Goal: Check status: Check status

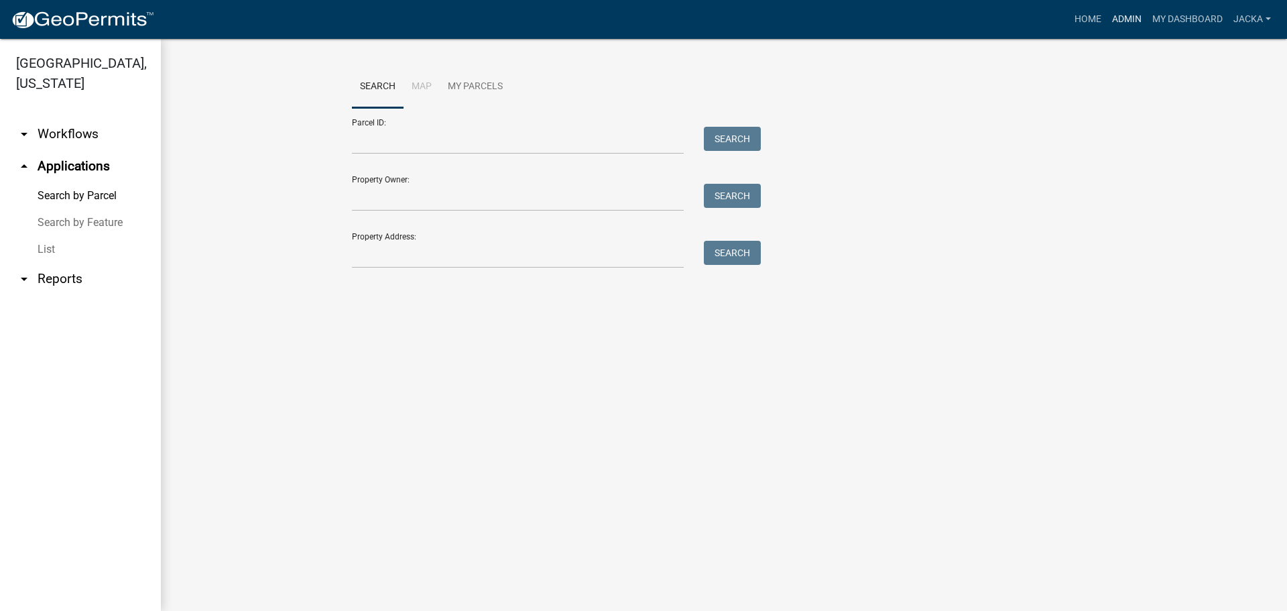
click at [1119, 24] on link "Admin" at bounding box center [1127, 19] width 40 height 25
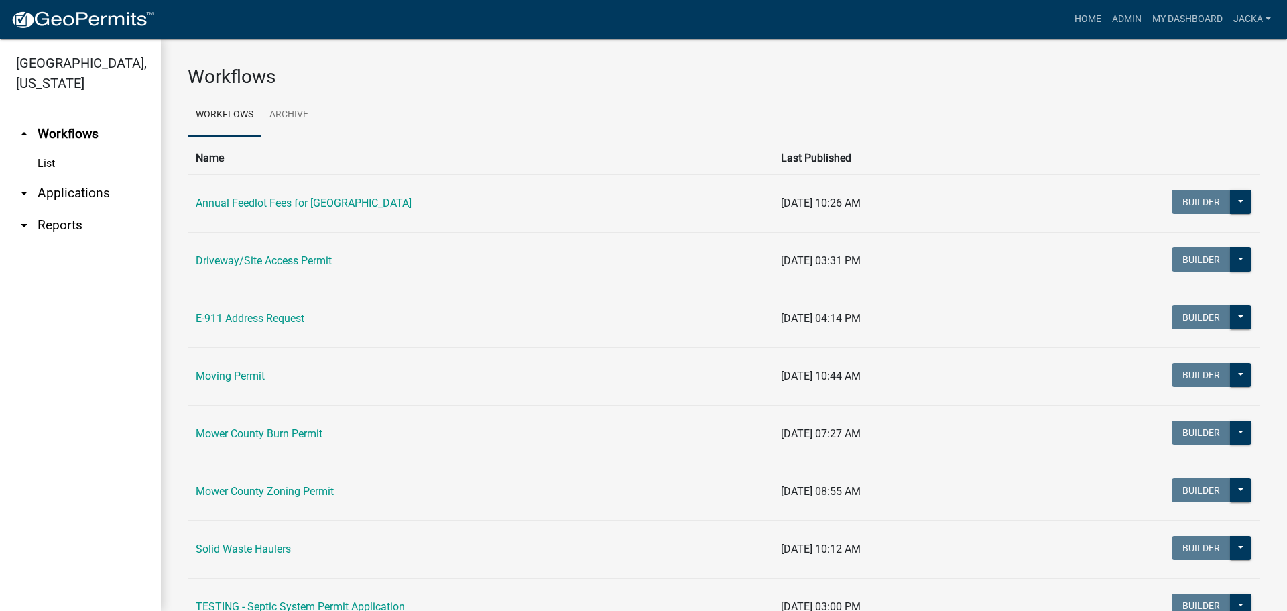
click at [263, 493] on link "Mower County Zoning Permit" at bounding box center [265, 491] width 138 height 13
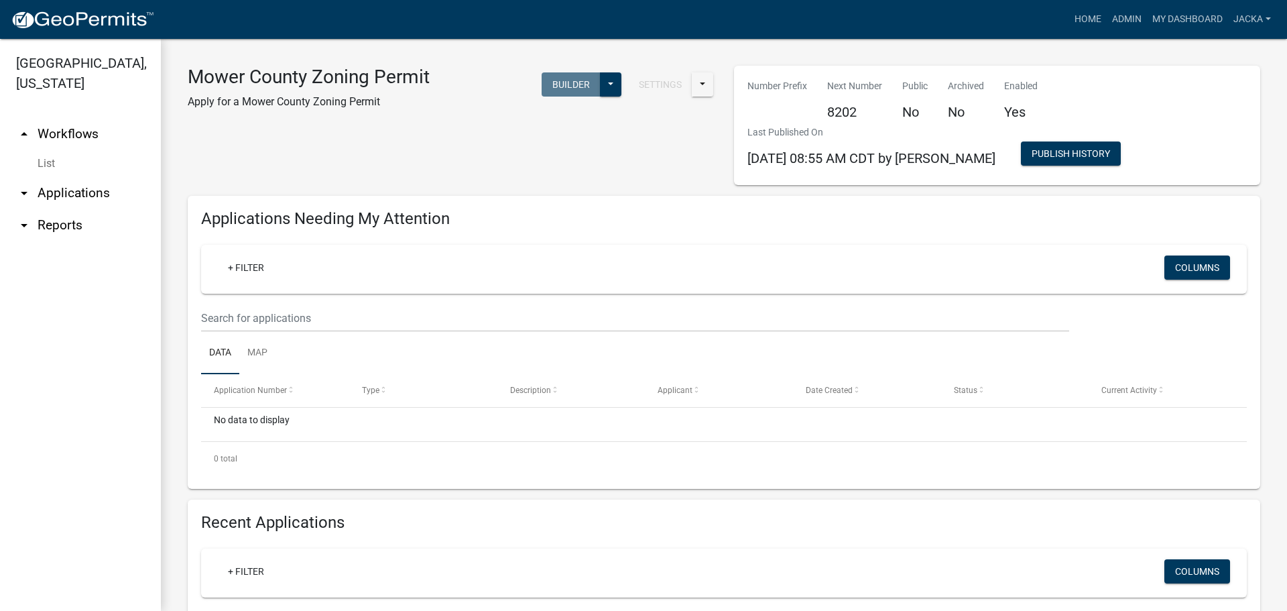
select select "3: 100"
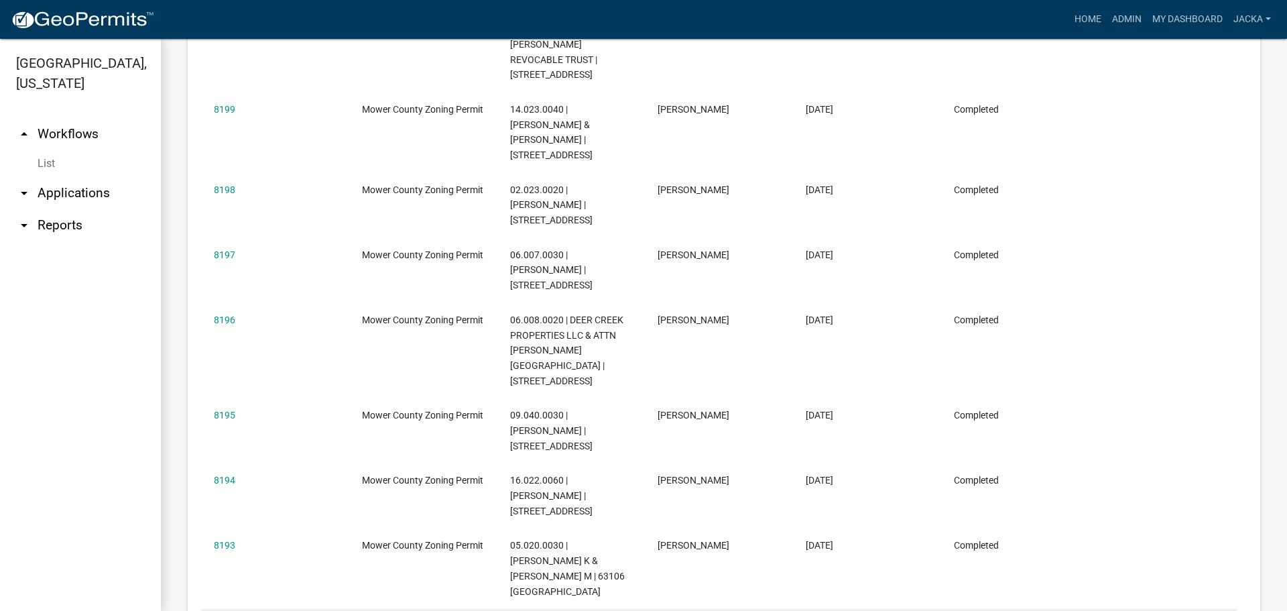
scroll to position [469, 0]
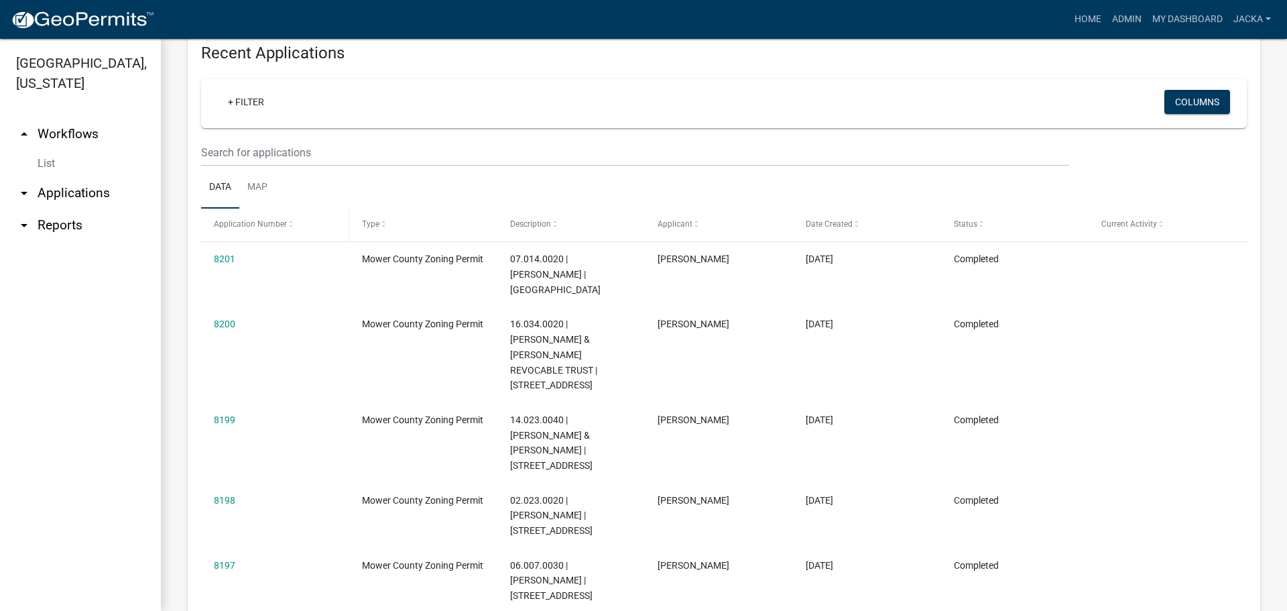
click at [273, 227] on span "Application Number" at bounding box center [250, 223] width 73 height 9
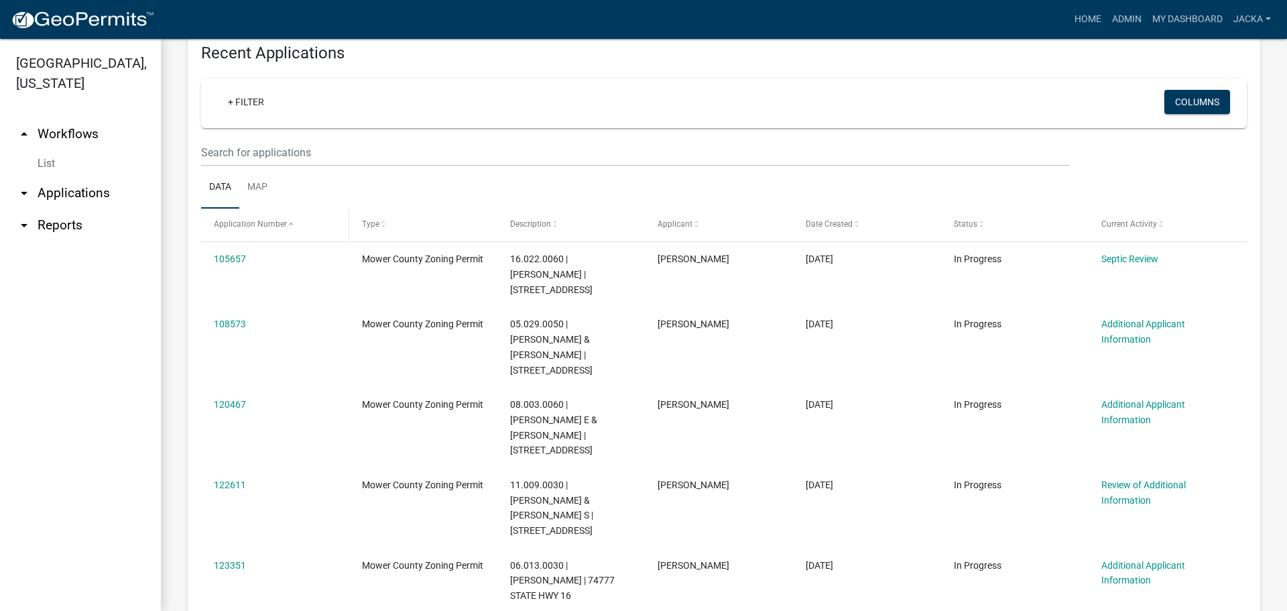
click at [290, 225] on span at bounding box center [291, 224] width 8 height 9
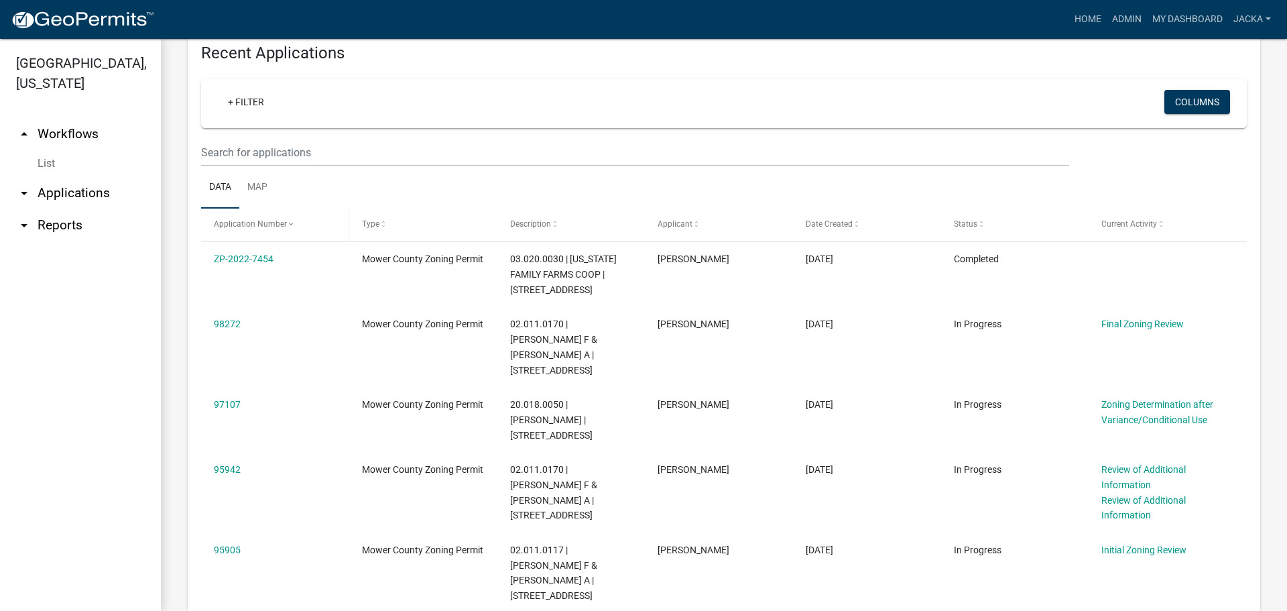
click at [290, 225] on span at bounding box center [291, 224] width 8 height 9
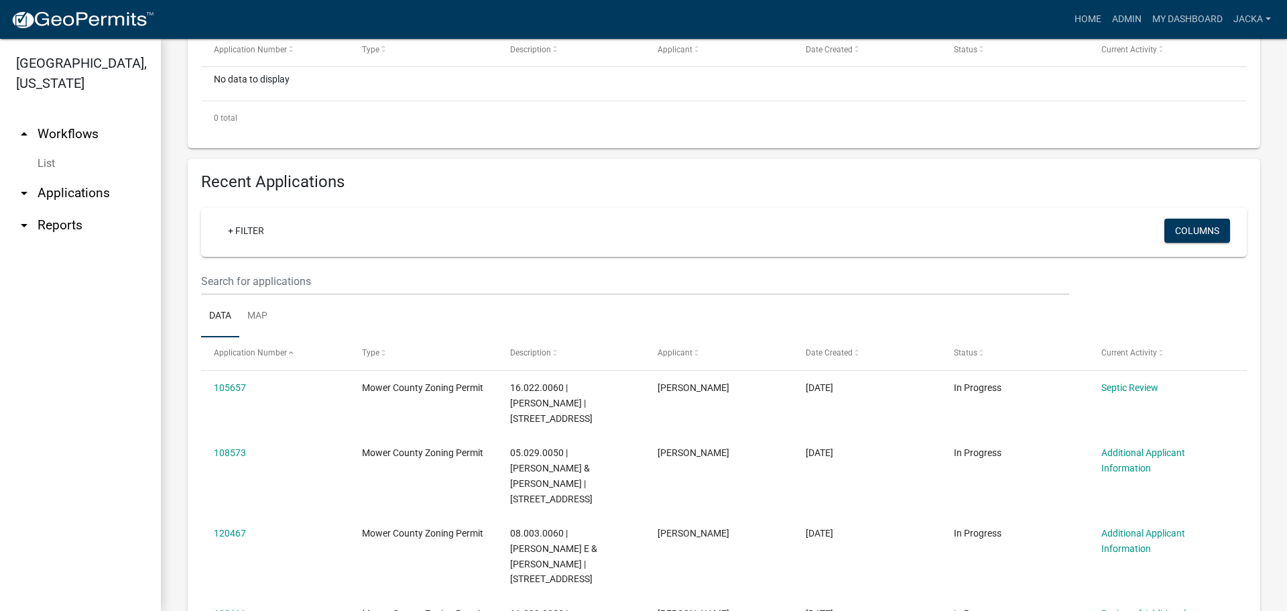
scroll to position [67, 0]
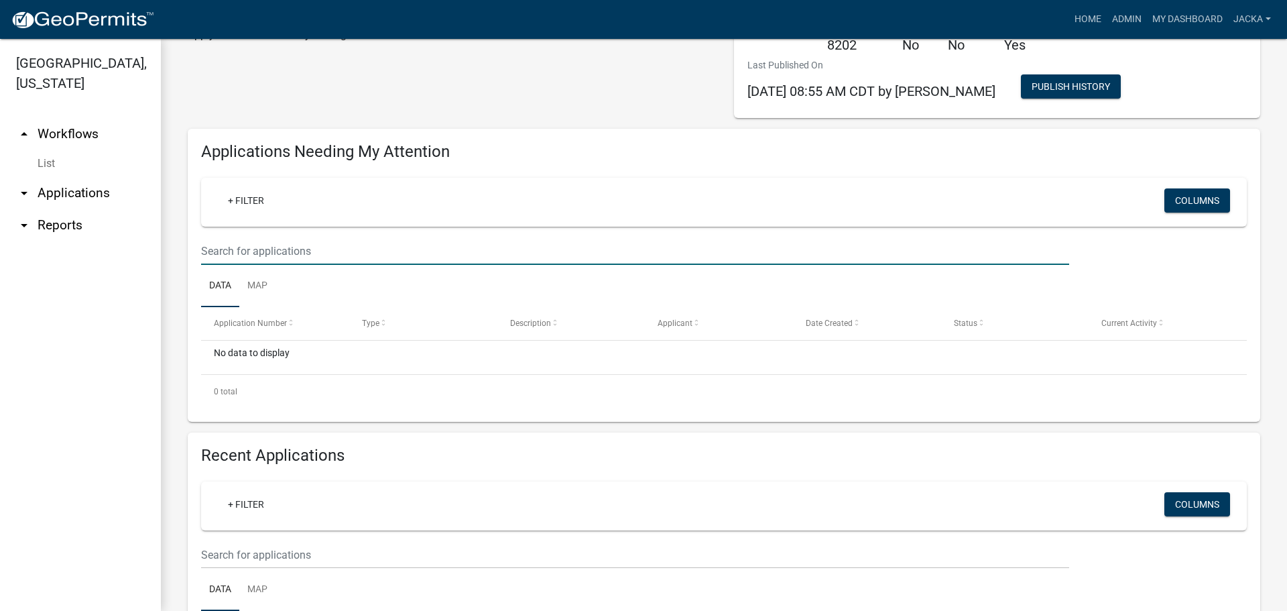
click at [259, 249] on input "text" at bounding box center [635, 250] width 868 height 27
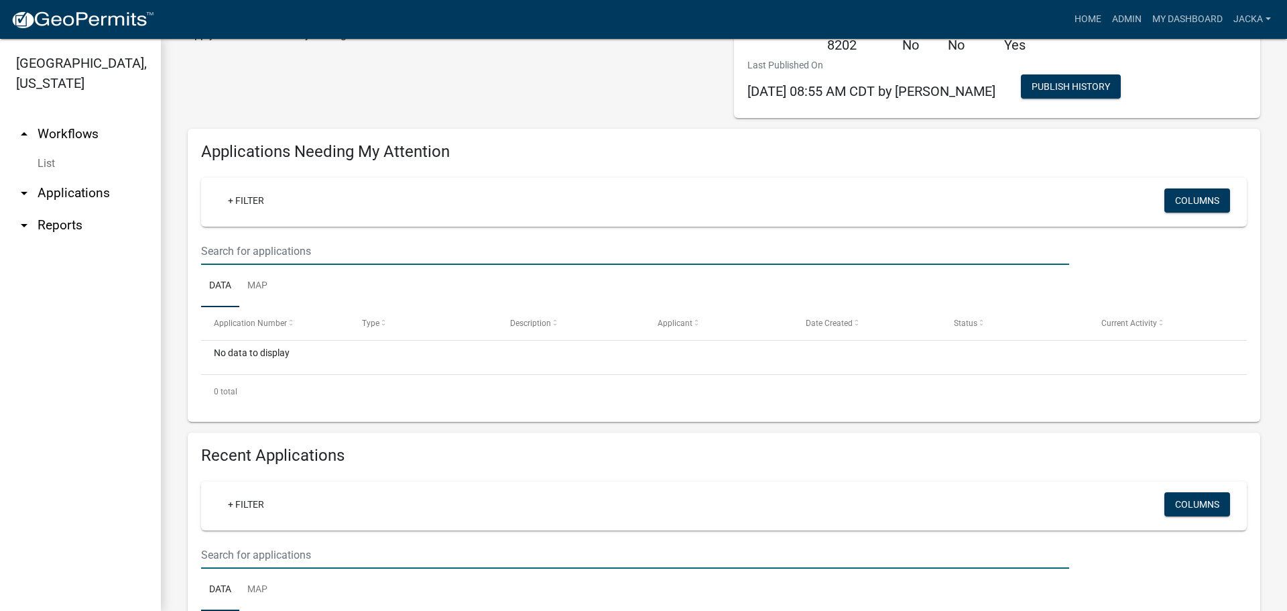
click at [274, 545] on input "text" at bounding box center [635, 554] width 868 height 27
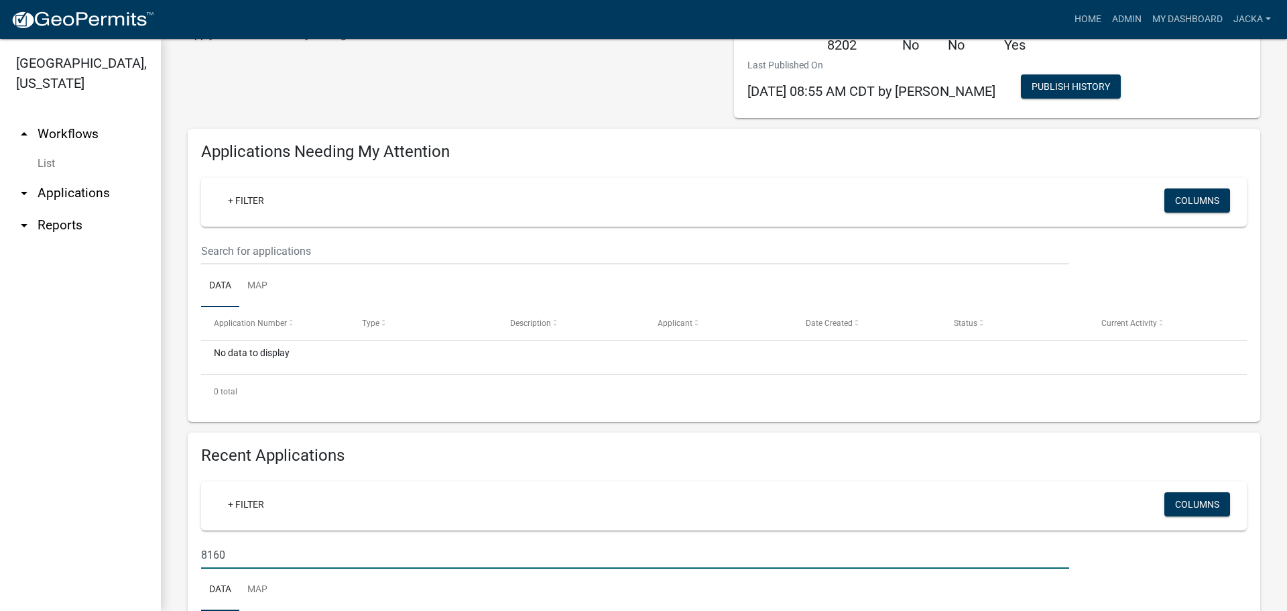
type input "8160"
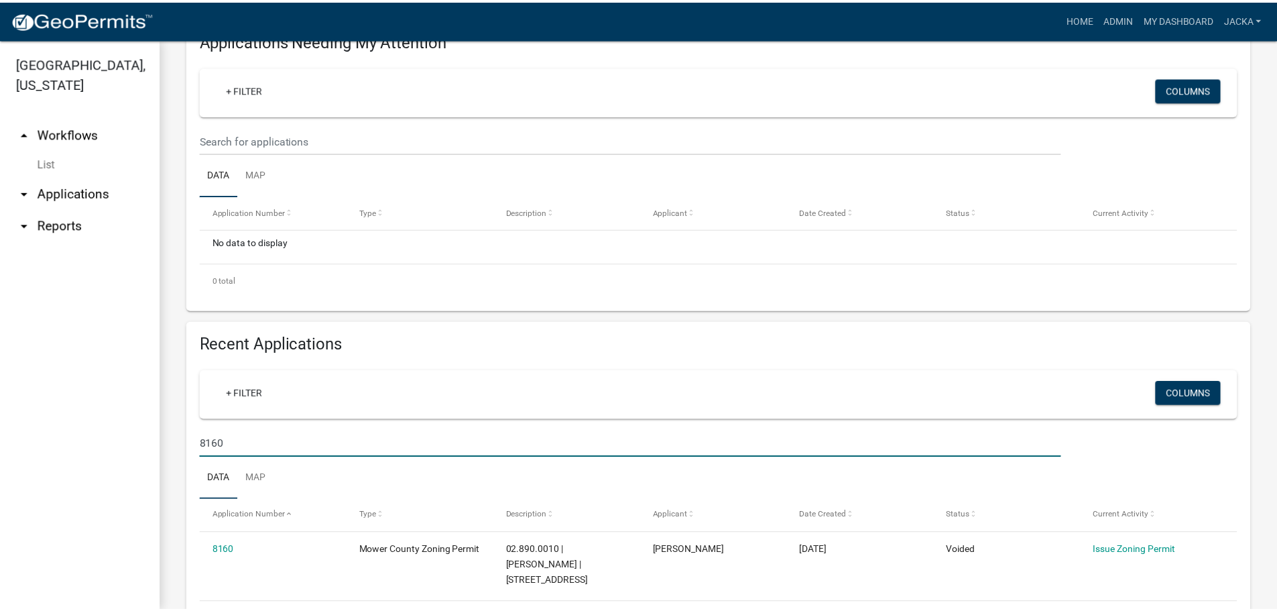
scroll to position [229, 0]
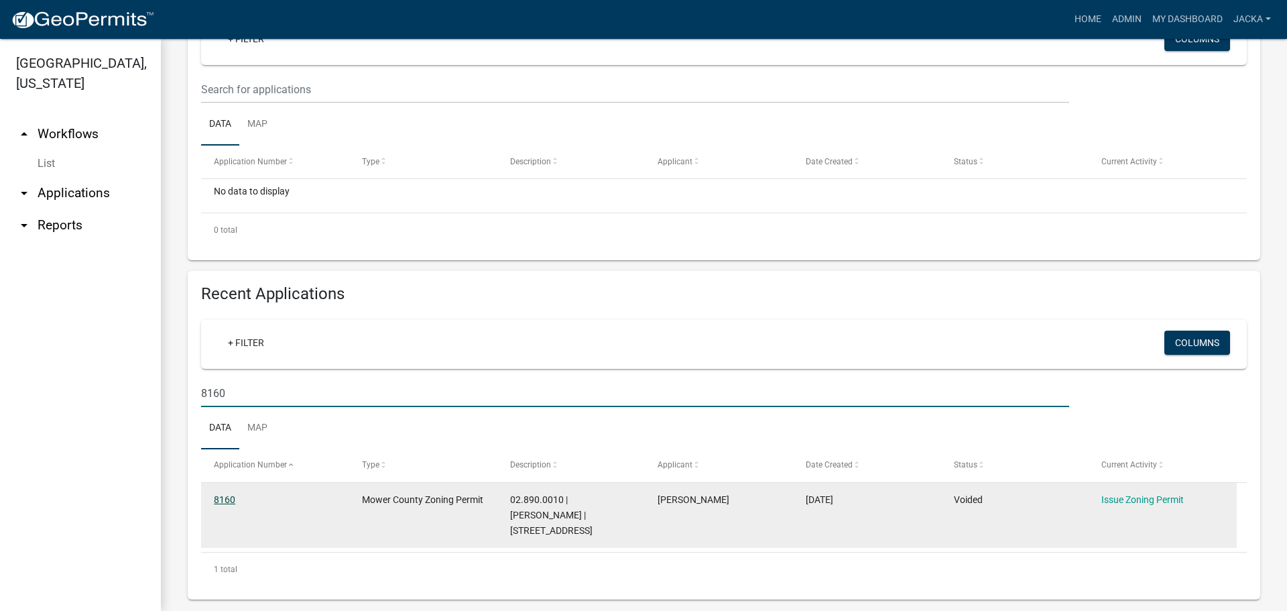
click at [227, 495] on link "8160" at bounding box center [224, 499] width 21 height 11
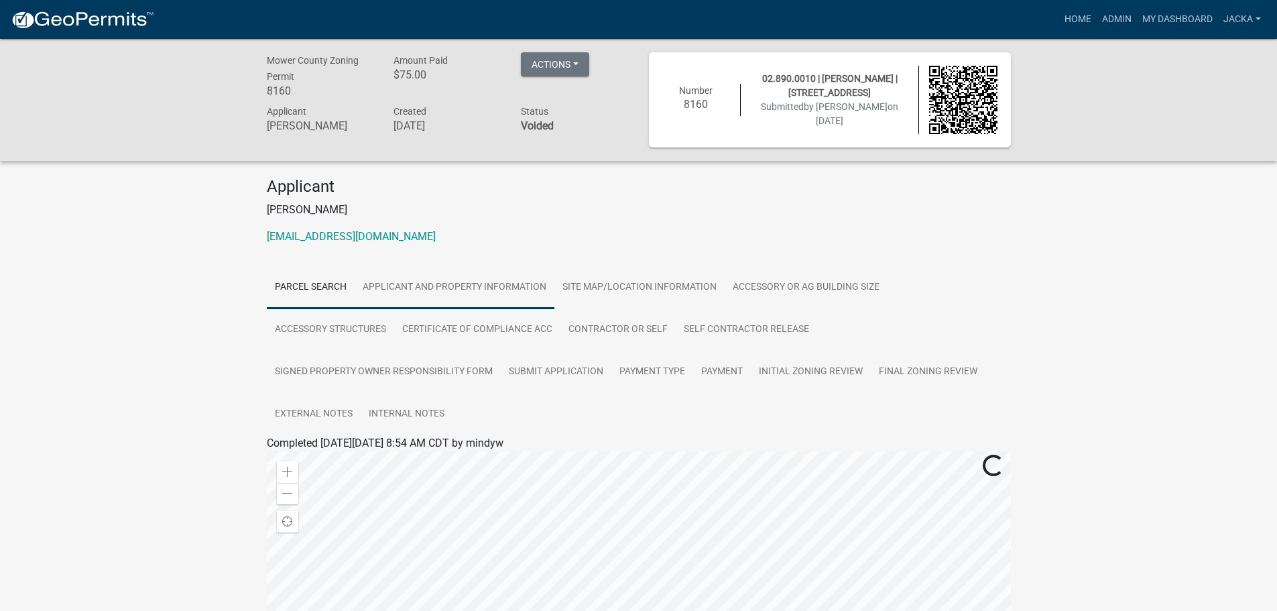
click at [431, 294] on link "Applicant and Property Information" at bounding box center [455, 287] width 200 height 43
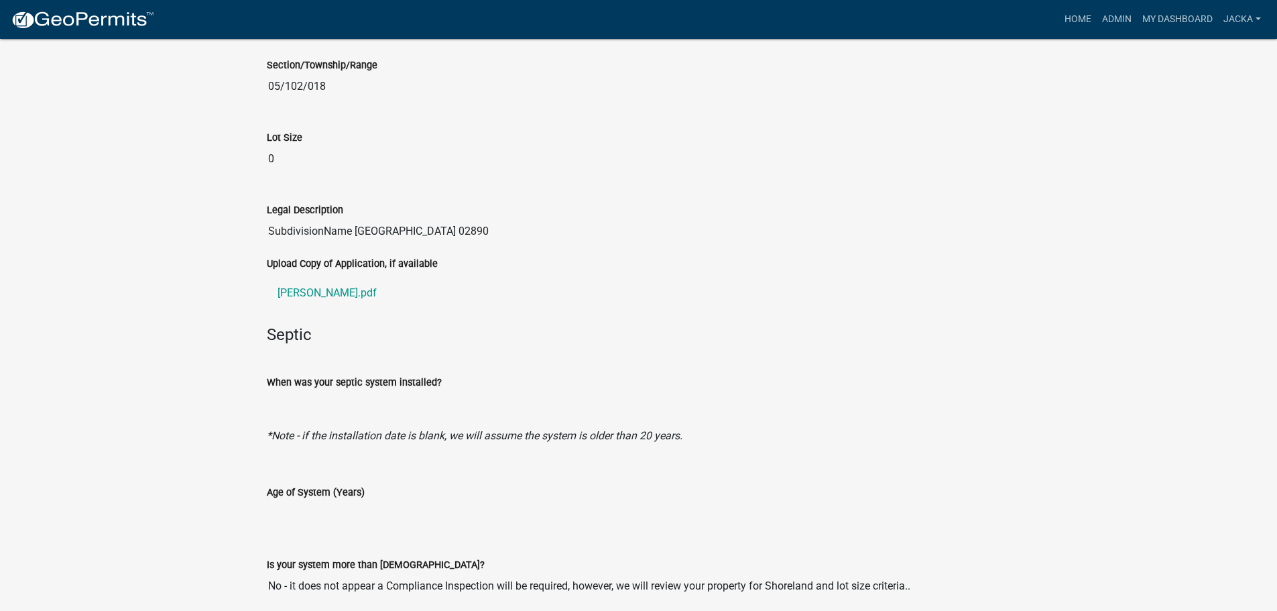
scroll to position [1753, 0]
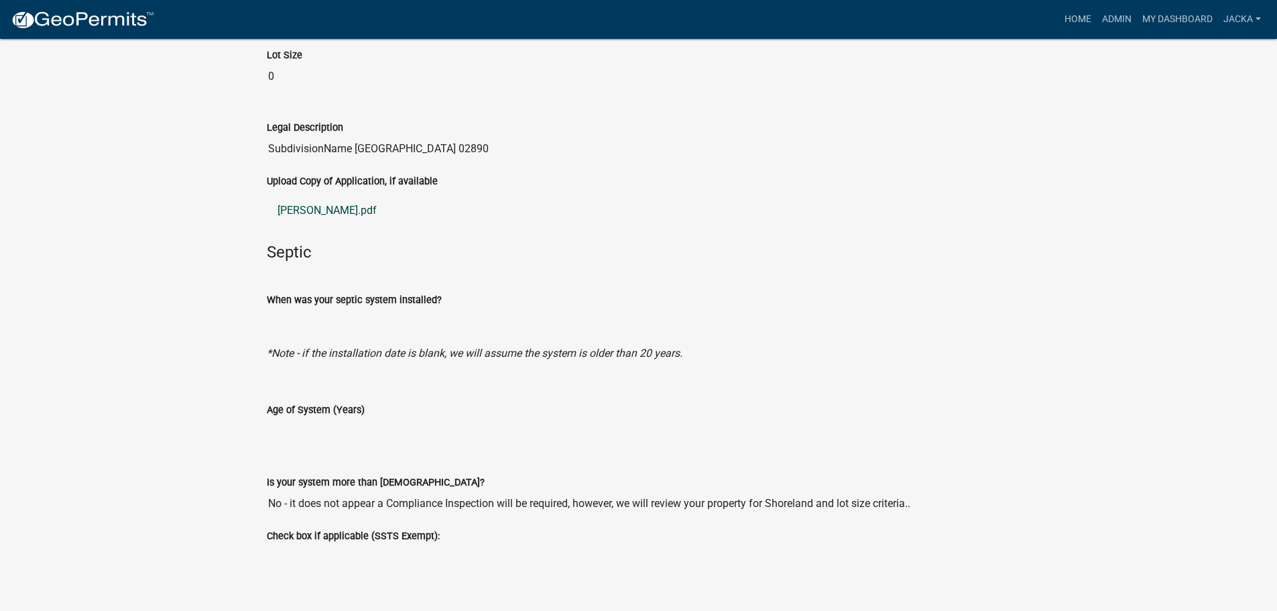
click at [313, 210] on link "[PERSON_NAME].pdf" at bounding box center [639, 210] width 744 height 32
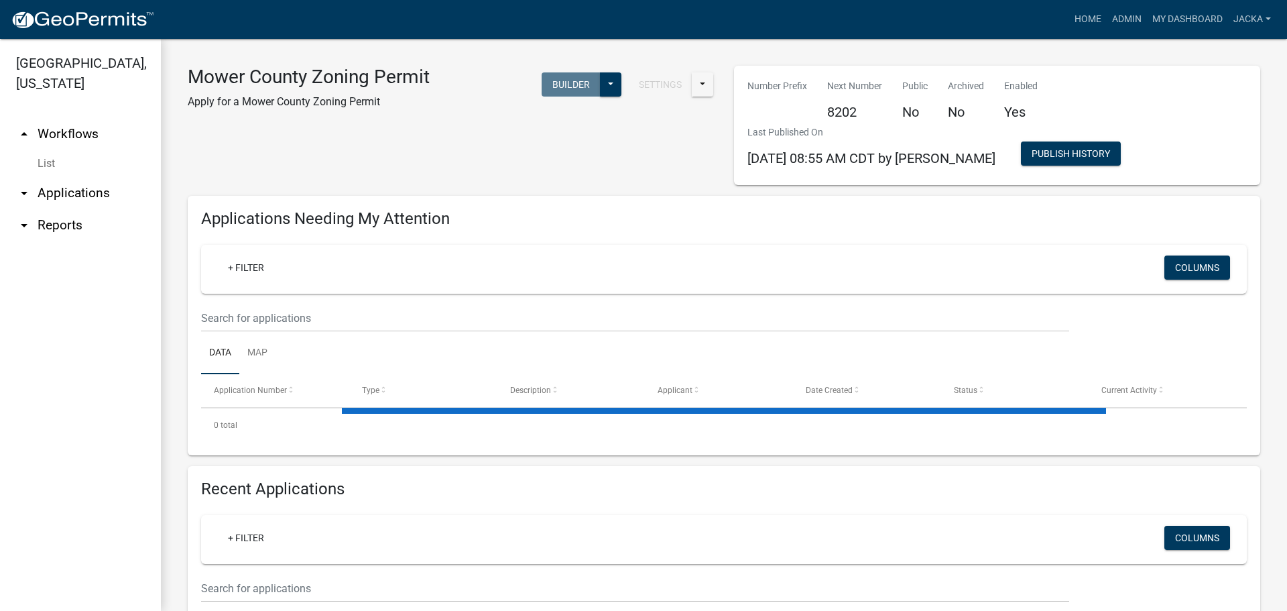
select select "3: 100"
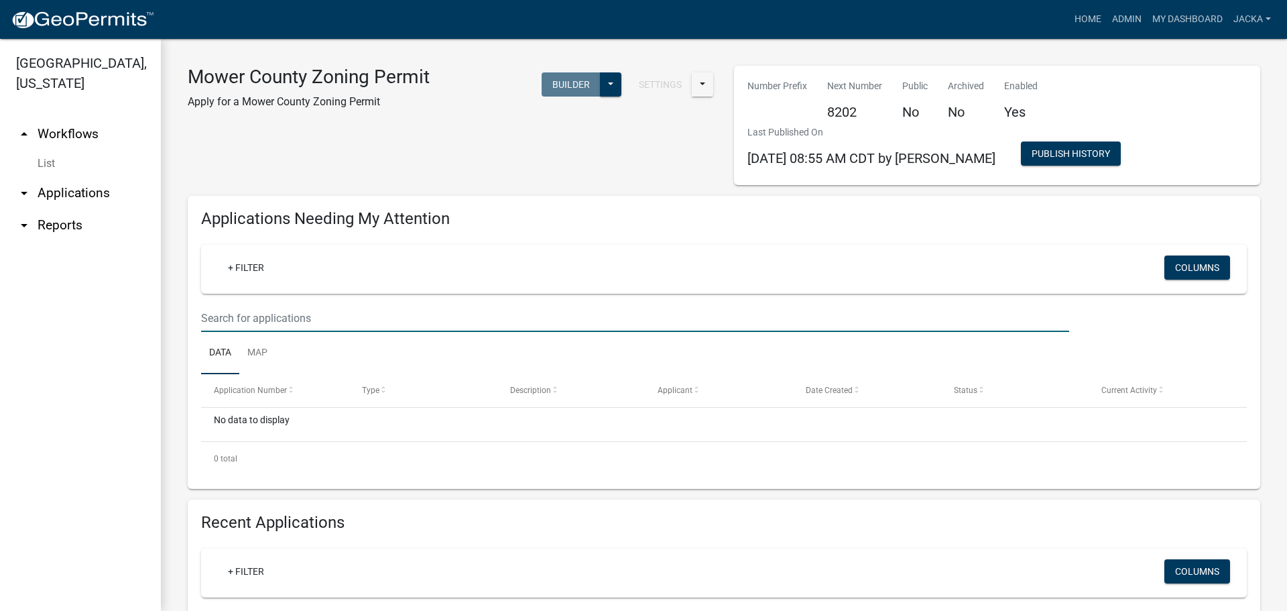
drag, startPoint x: 257, startPoint y: 316, endPoint x: 265, endPoint y: 331, distance: 16.8
click at [257, 316] on input "text" at bounding box center [635, 317] width 868 height 27
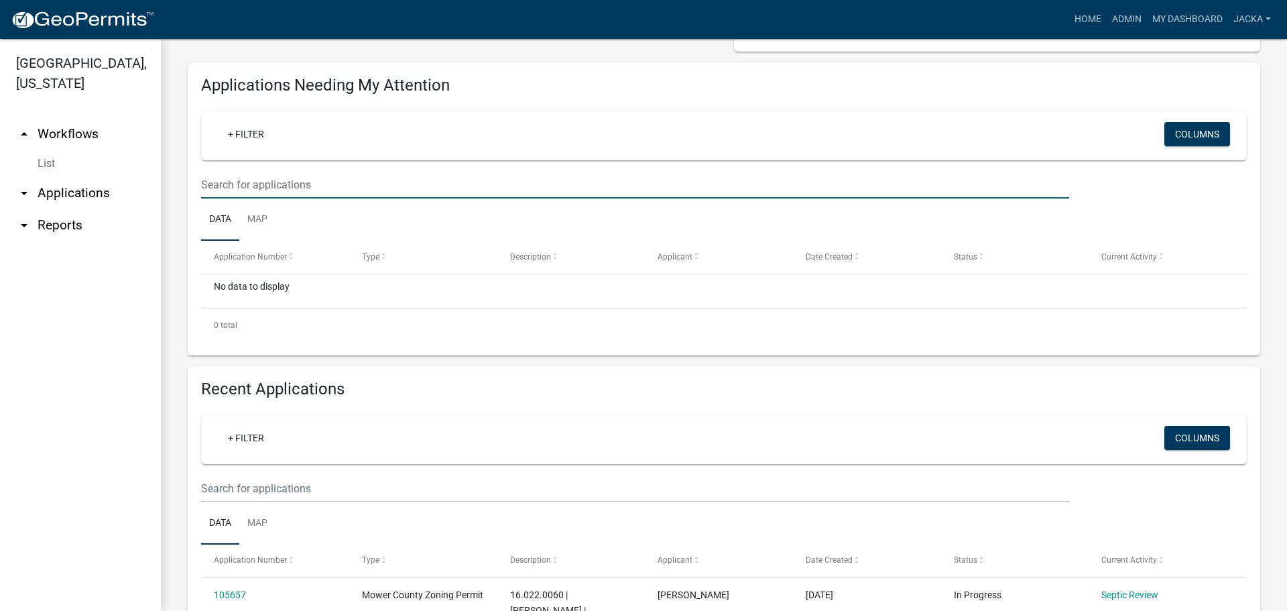
scroll to position [134, 0]
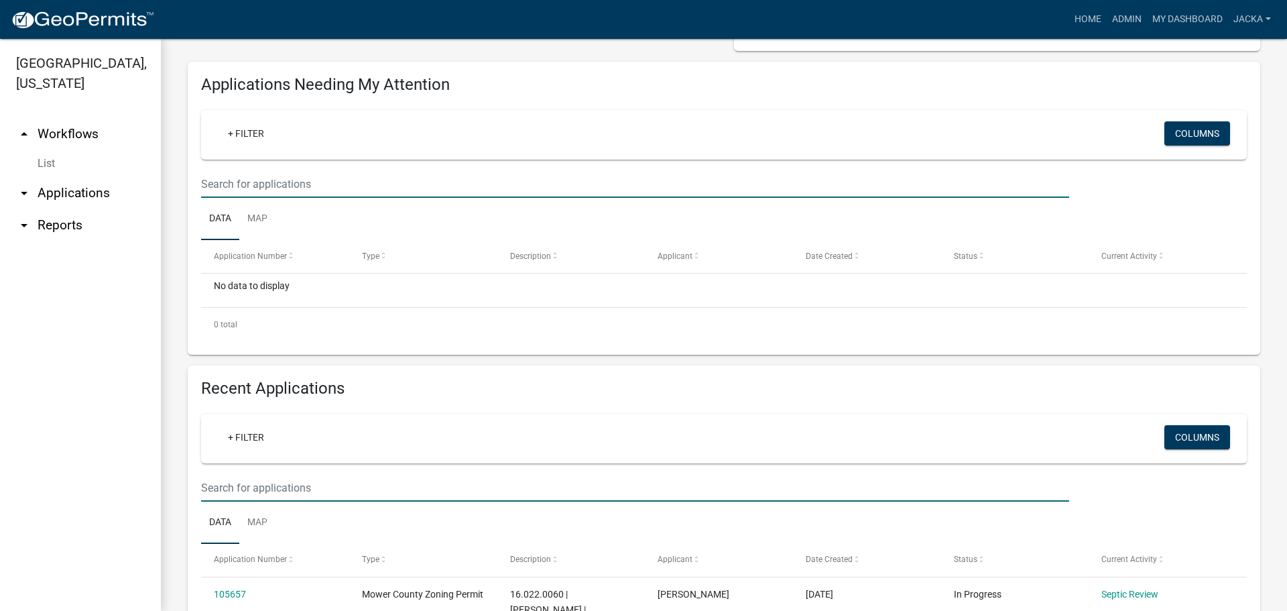
click at [239, 493] on input "text" at bounding box center [635, 487] width 868 height 27
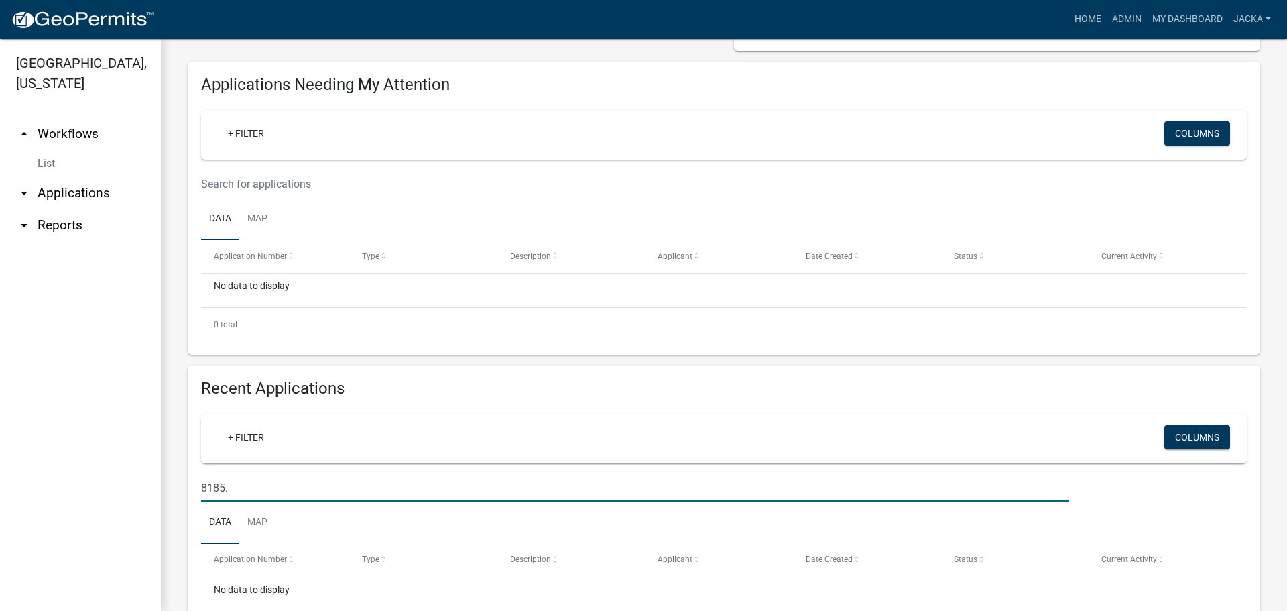
click at [282, 492] on input "8185." at bounding box center [635, 487] width 868 height 27
type input "8185"
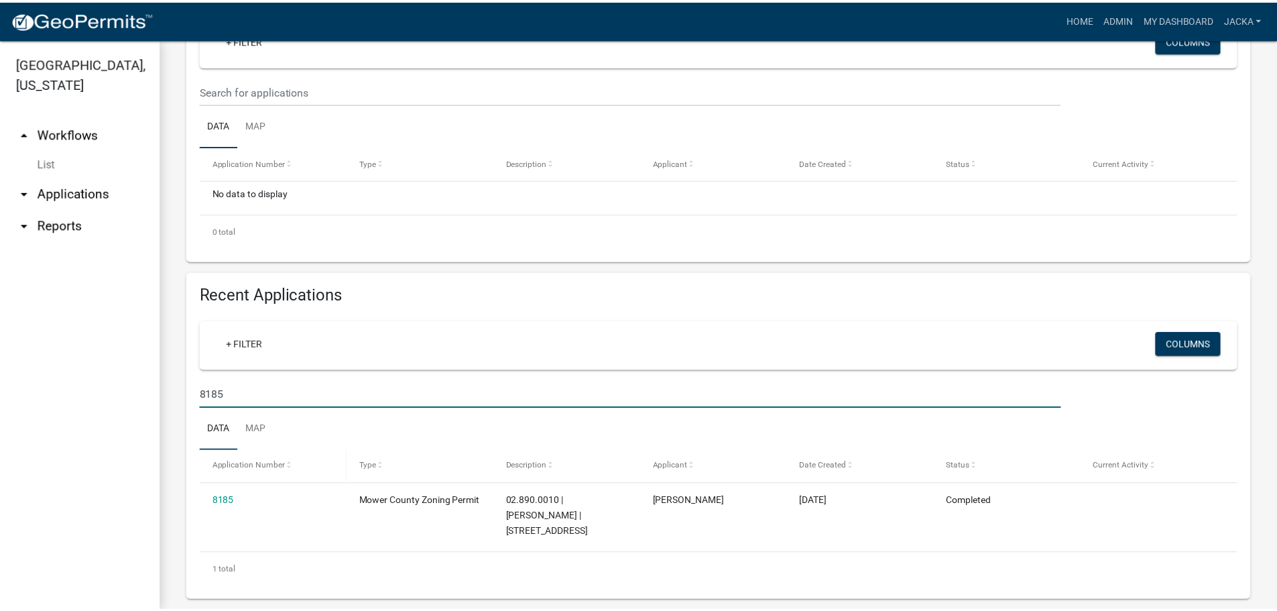
scroll to position [229, 0]
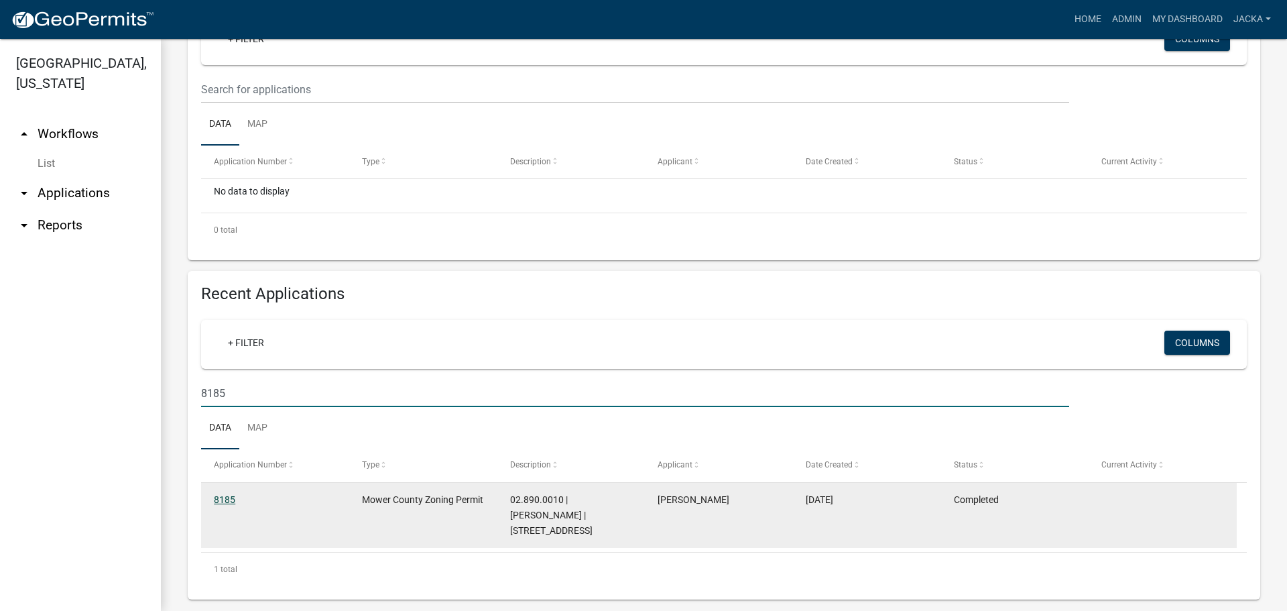
click at [221, 498] on link "8185" at bounding box center [224, 499] width 21 height 11
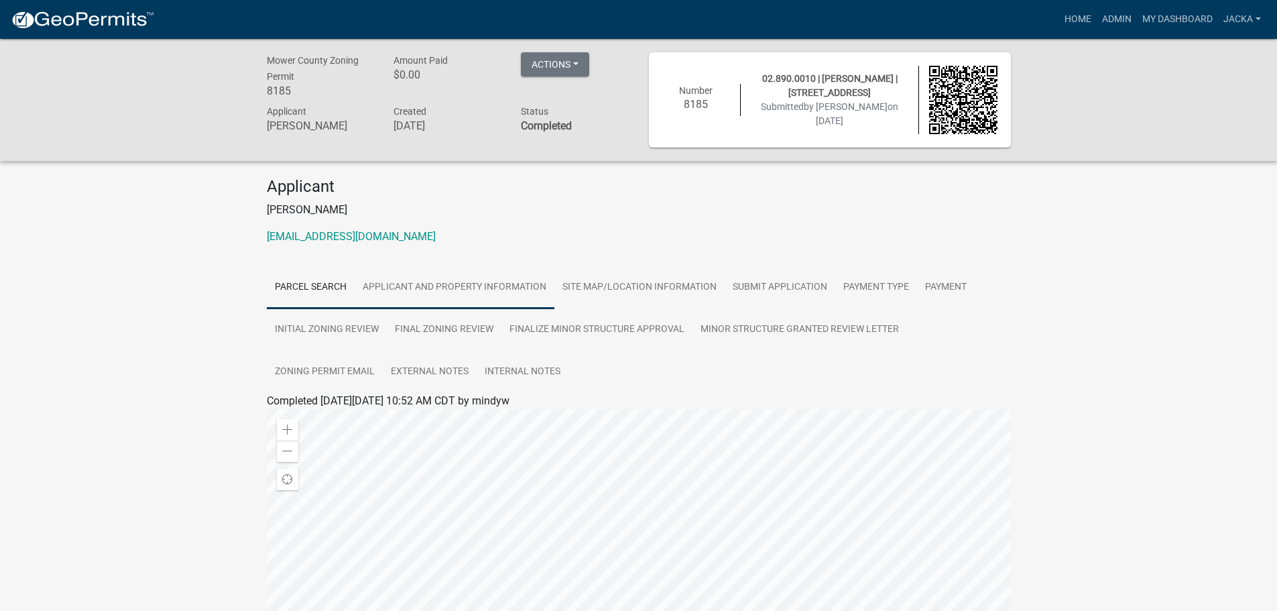
click at [479, 282] on link "Applicant and Property Information" at bounding box center [455, 287] width 200 height 43
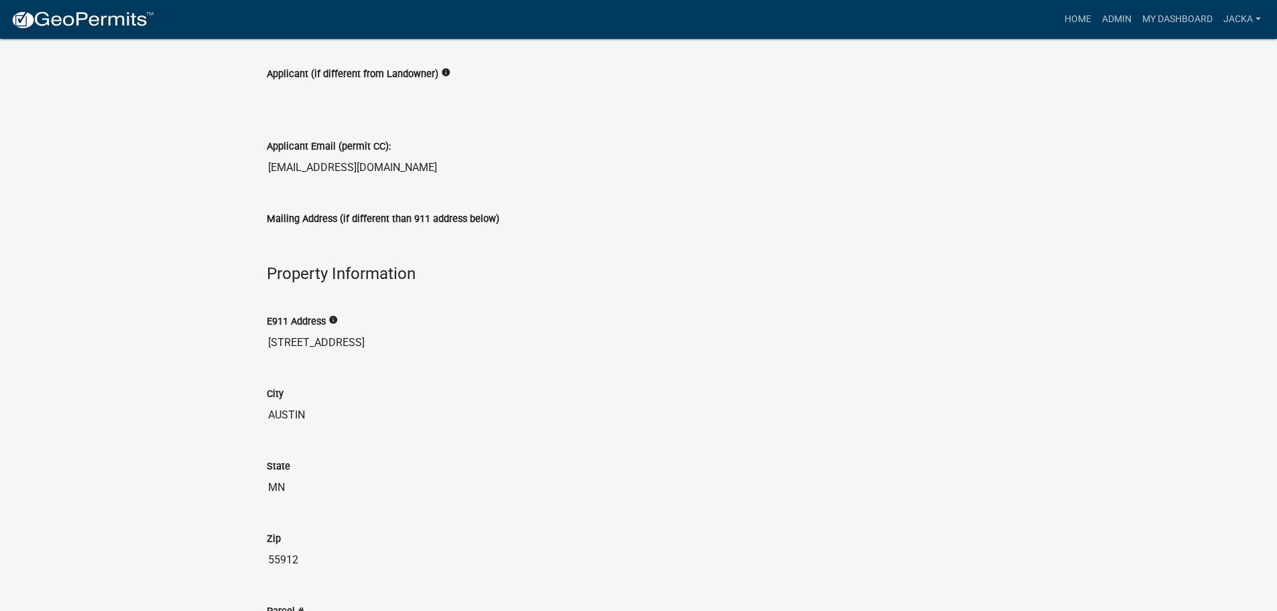
scroll to position [1341, 0]
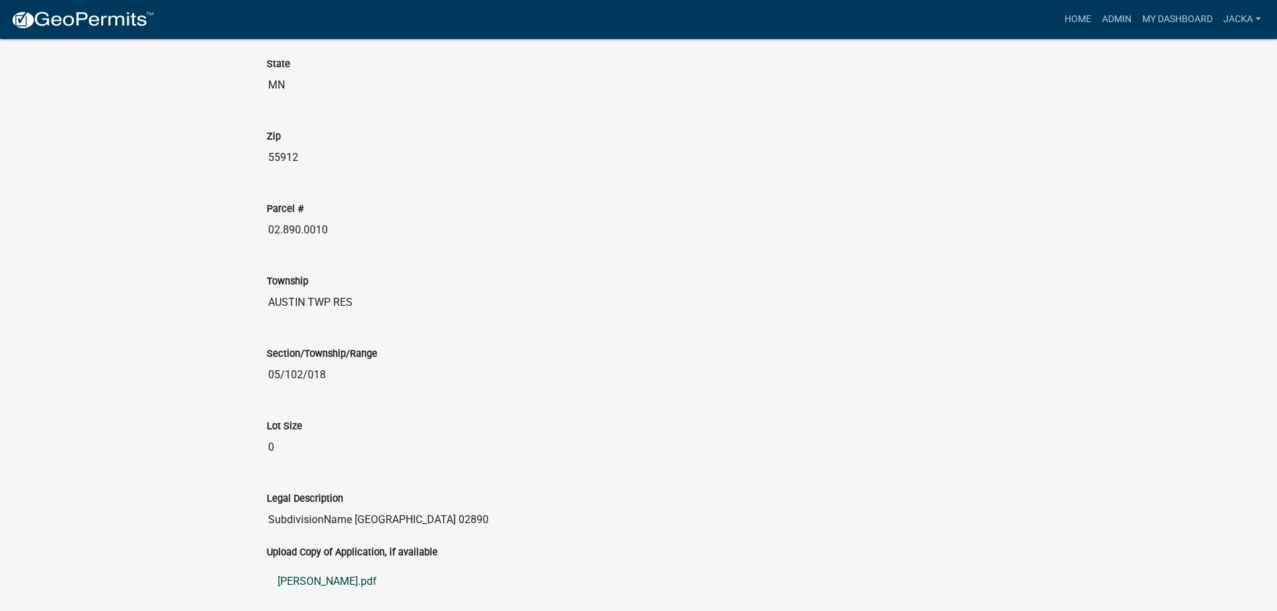
click at [312, 585] on link "[PERSON_NAME].pdf" at bounding box center [639, 581] width 744 height 32
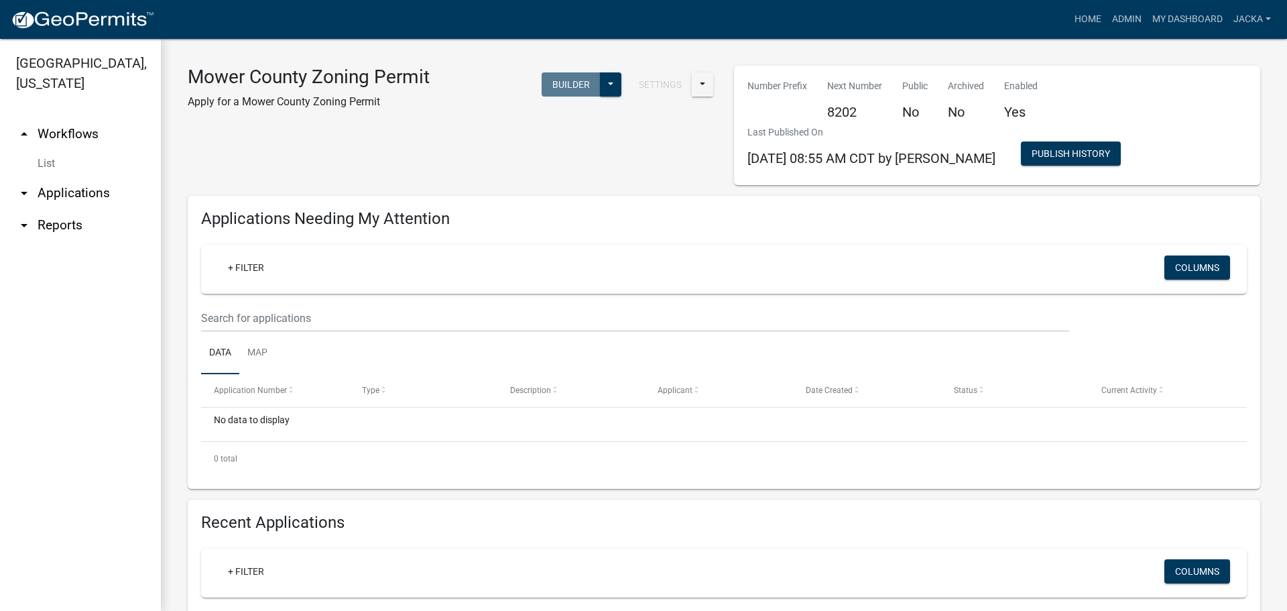
select select "3: 100"
click at [61, 194] on link "arrow_drop_down Applications" at bounding box center [80, 193] width 161 height 32
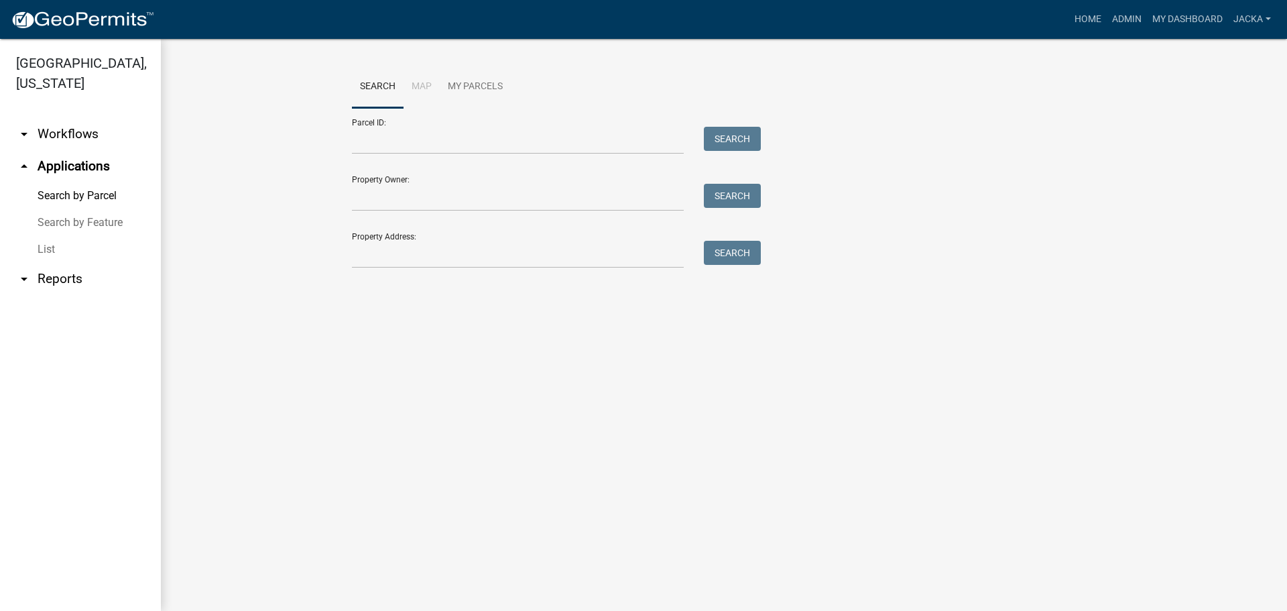
click at [61, 194] on link "Search by Parcel" at bounding box center [80, 195] width 161 height 27
click at [383, 151] on input "Parcel ID:" at bounding box center [518, 140] width 332 height 27
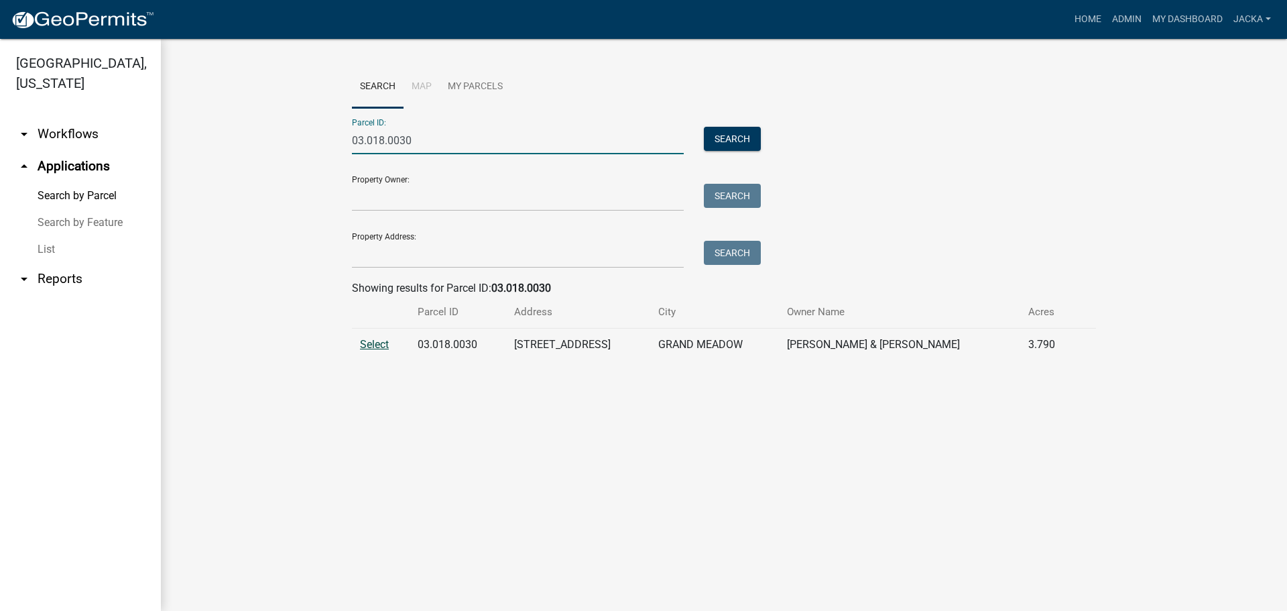
type input "03.018.0030"
click at [373, 344] on span "Select" at bounding box center [374, 344] width 29 height 13
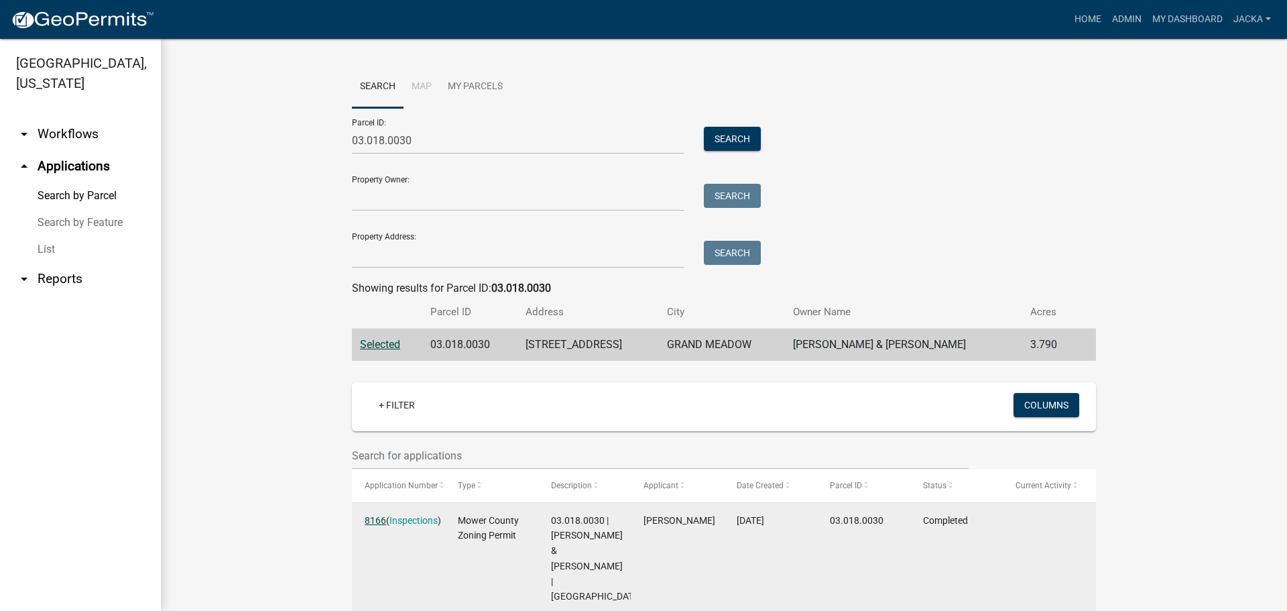
click at [365, 516] on link "8166" at bounding box center [375, 520] width 21 height 11
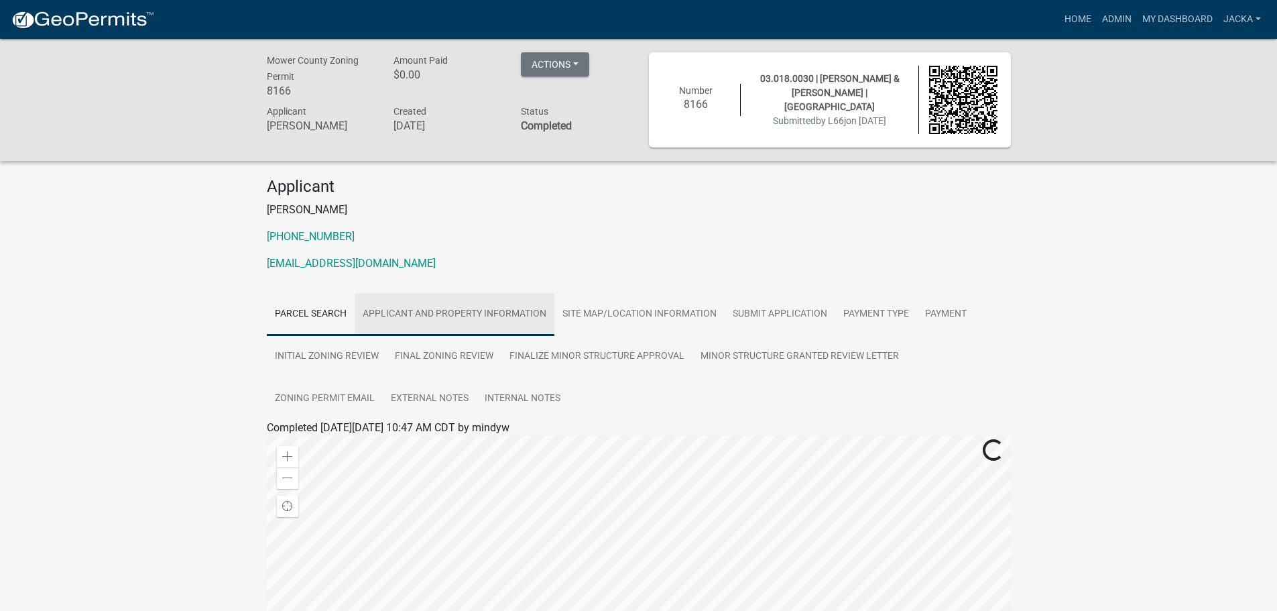
click at [444, 320] on link "Applicant and Property Information" at bounding box center [455, 314] width 200 height 43
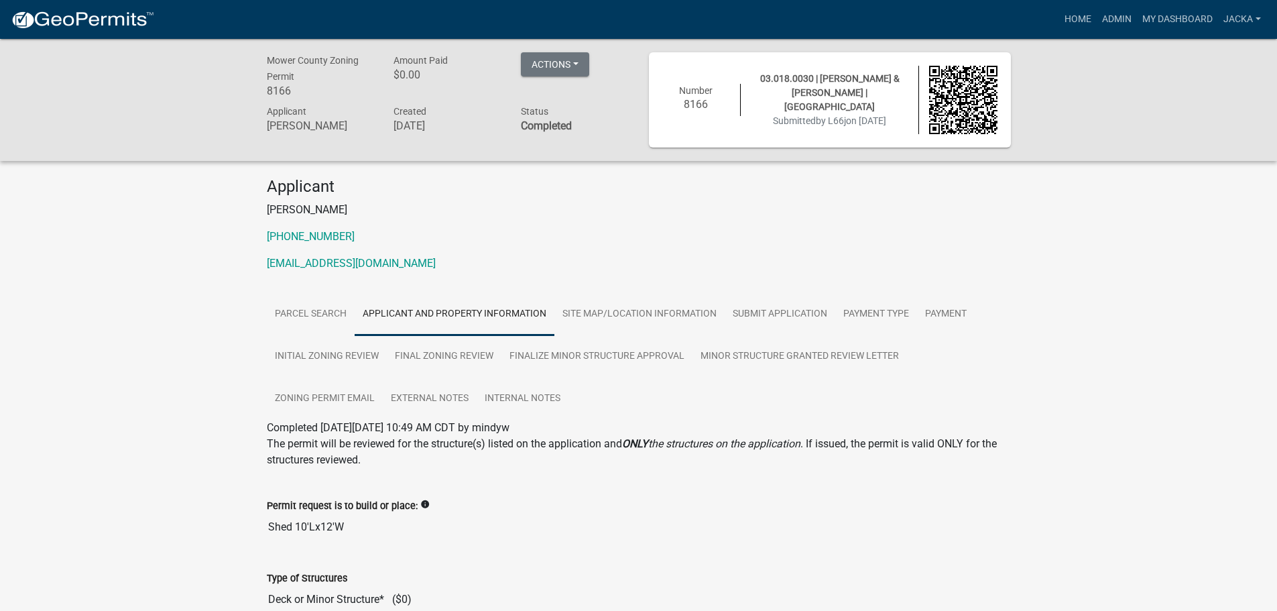
click at [80, 17] on img at bounding box center [82, 20] width 143 height 20
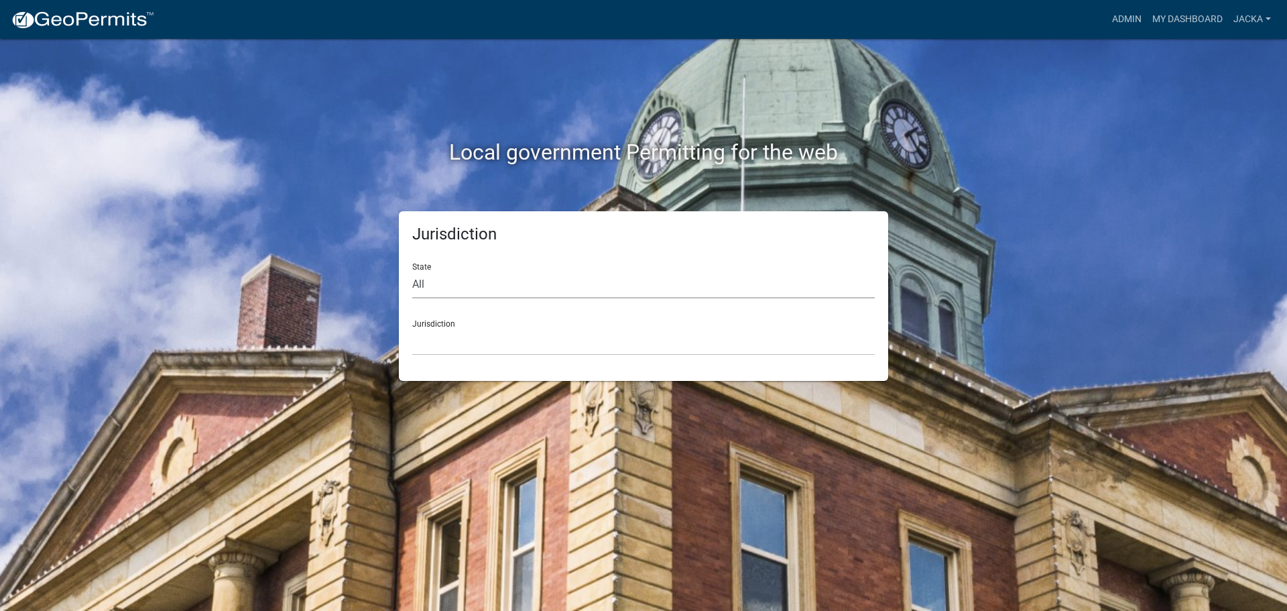
click at [557, 291] on select "All [US_STATE] [US_STATE] [US_STATE] [US_STATE] [US_STATE] [US_STATE] [US_STATE…" at bounding box center [643, 284] width 463 height 27
select select "[US_STATE]"
click at [412, 271] on select "All [US_STATE] [US_STATE] [US_STATE] [US_STATE] [US_STATE] [US_STATE] [US_STATE…" at bounding box center [643, 284] width 463 height 27
click at [463, 347] on select "[GEOGRAPHIC_DATA], [US_STATE] [GEOGRAPHIC_DATA], [US_STATE] [GEOGRAPHIC_DATA], …" at bounding box center [643, 341] width 463 height 27
